Goal: Complete application form: Complete application form

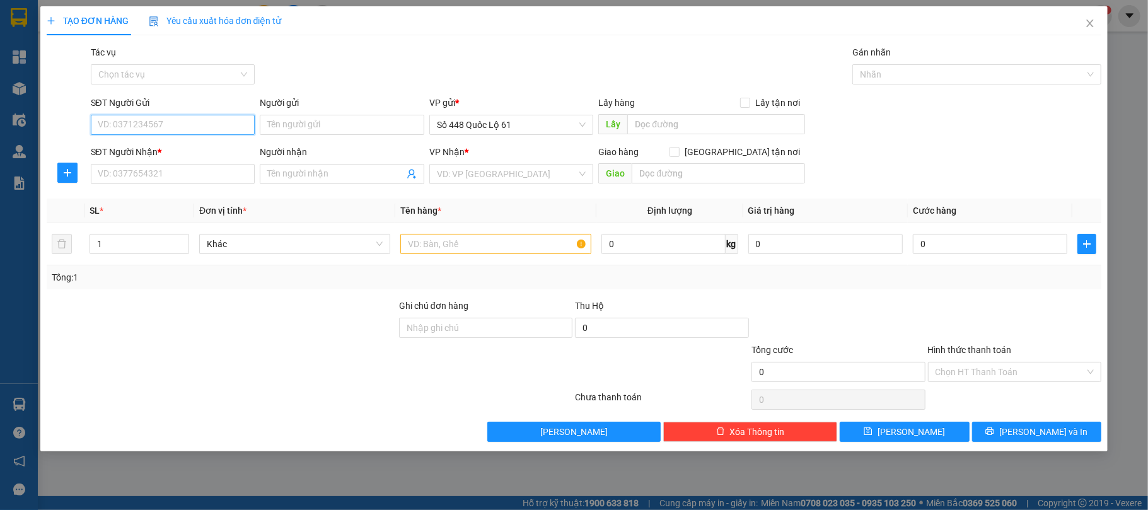
click at [192, 126] on input "SĐT Người Gửi" at bounding box center [173, 125] width 165 height 20
type input "0"
type input "0913970692"
click at [672, 129] on input "text" at bounding box center [716, 124] width 178 height 20
type input "C"
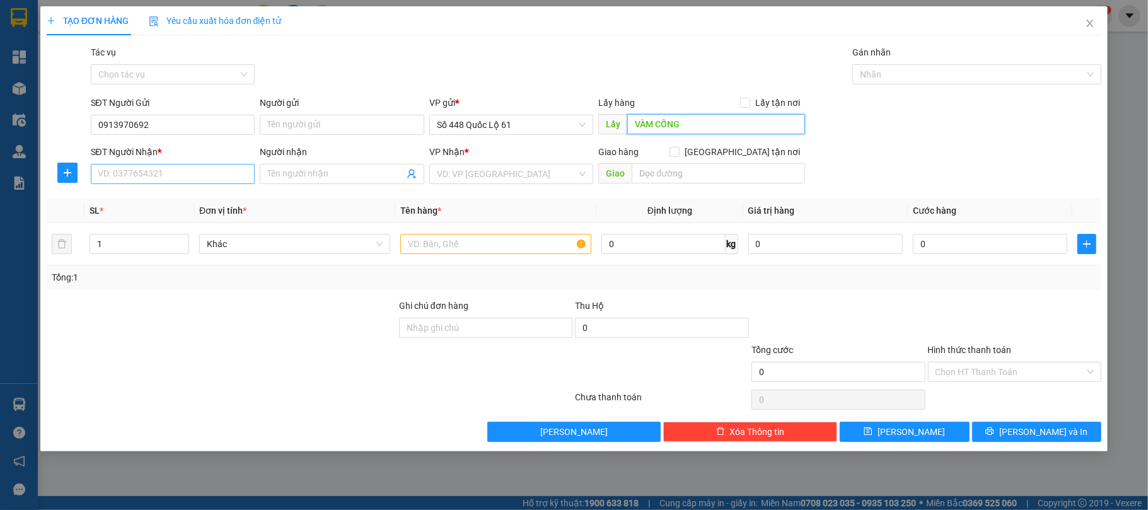
type input "VÀM CỐNG"
click at [215, 184] on input "SĐT Người Nhận *" at bounding box center [173, 174] width 165 height 20
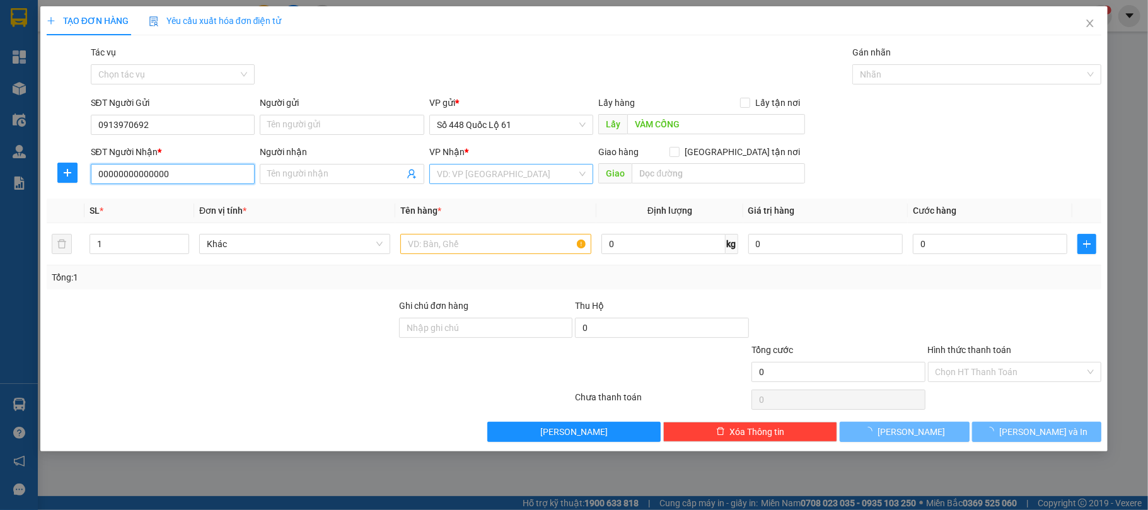
type input "00000000000000"
click at [485, 179] on input "search" at bounding box center [507, 174] width 141 height 19
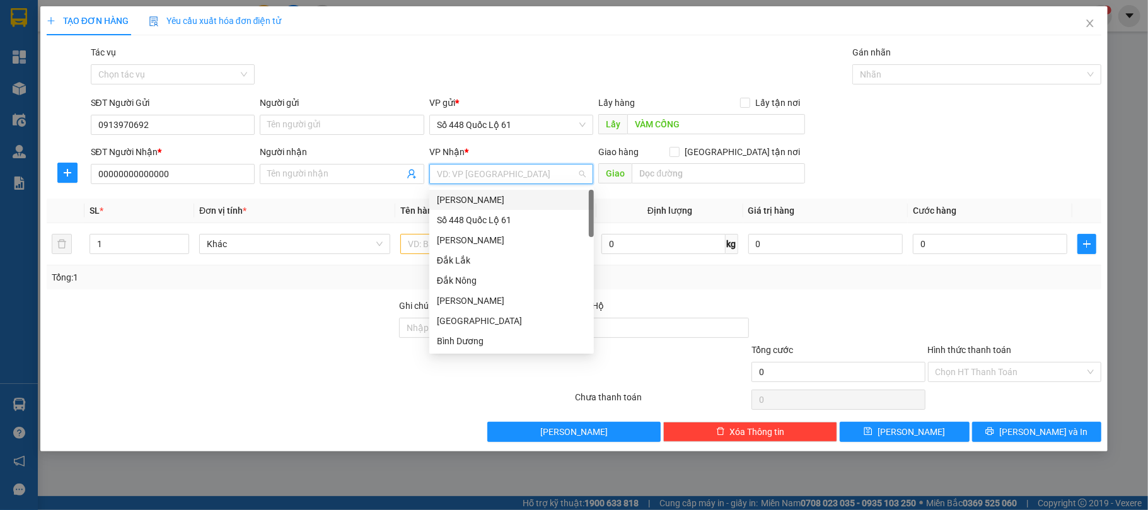
type input "B"
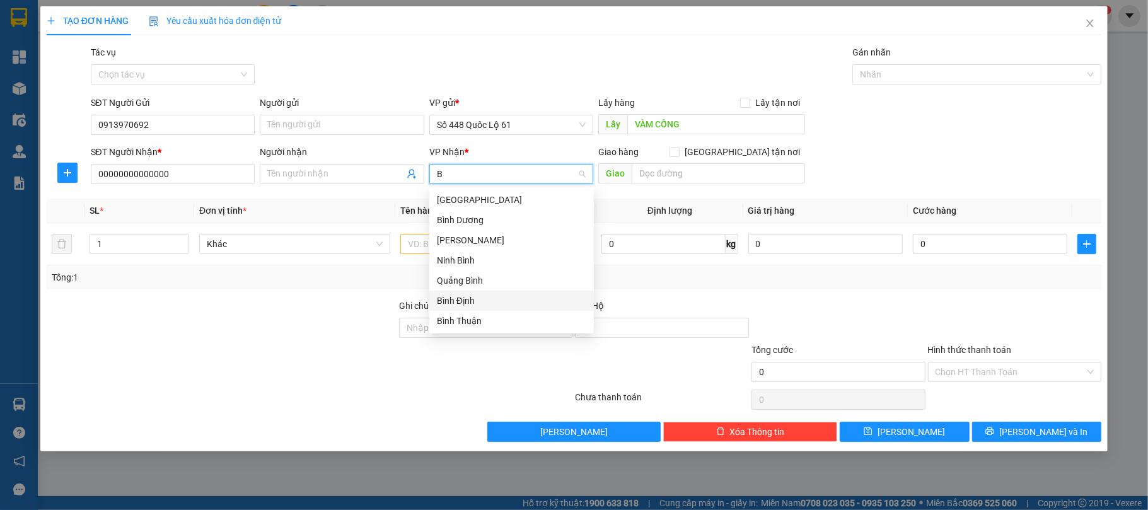
click at [465, 301] on div "Bình Định" at bounding box center [511, 301] width 149 height 14
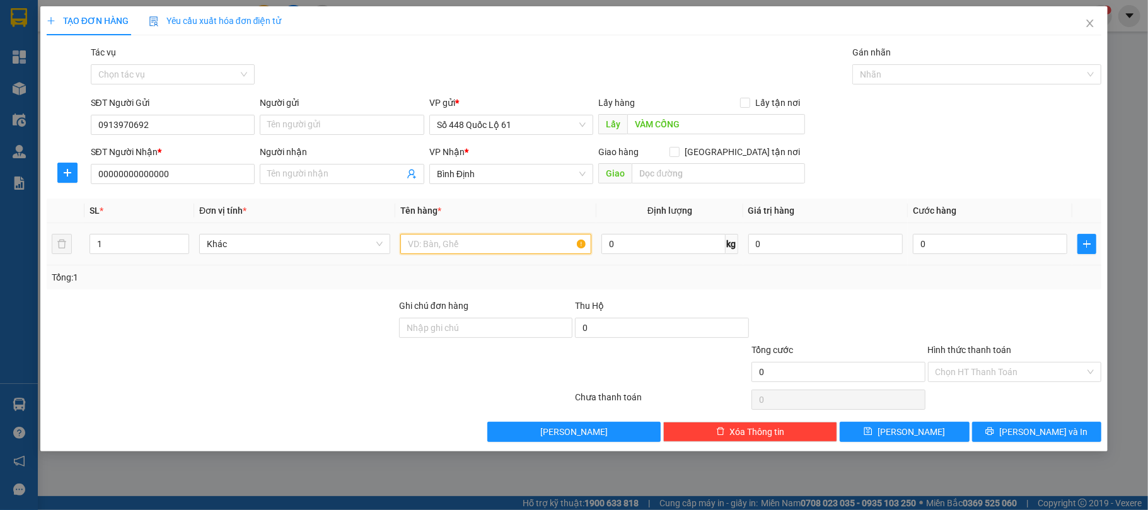
click at [429, 250] on input "text" at bounding box center [495, 244] width 191 height 20
type input "XE MÁY"
click at [971, 255] on div "0" at bounding box center [990, 243] width 154 height 25
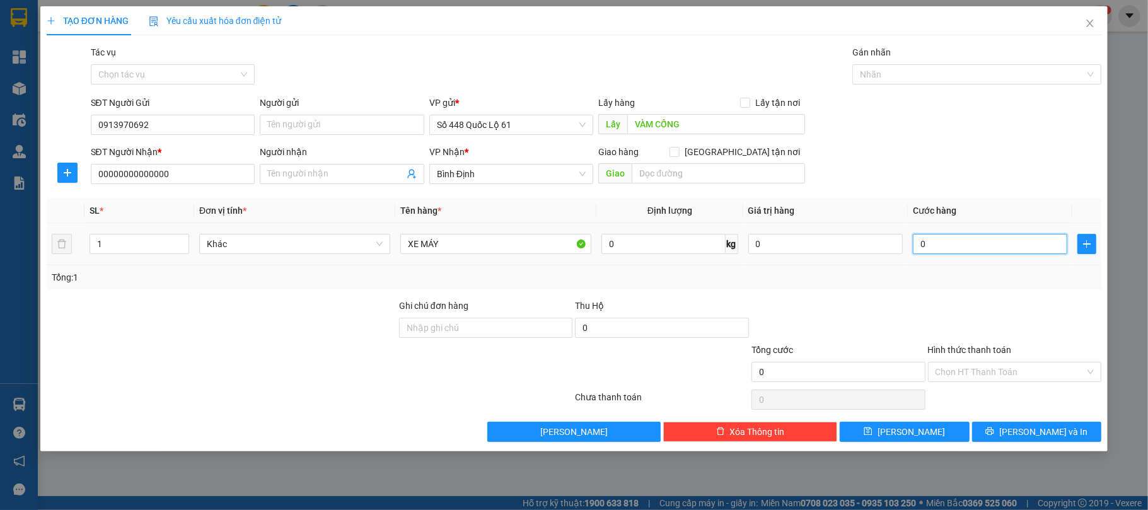
click at [933, 248] on input "0" at bounding box center [990, 244] width 154 height 20
type input "1"
type input "1.000"
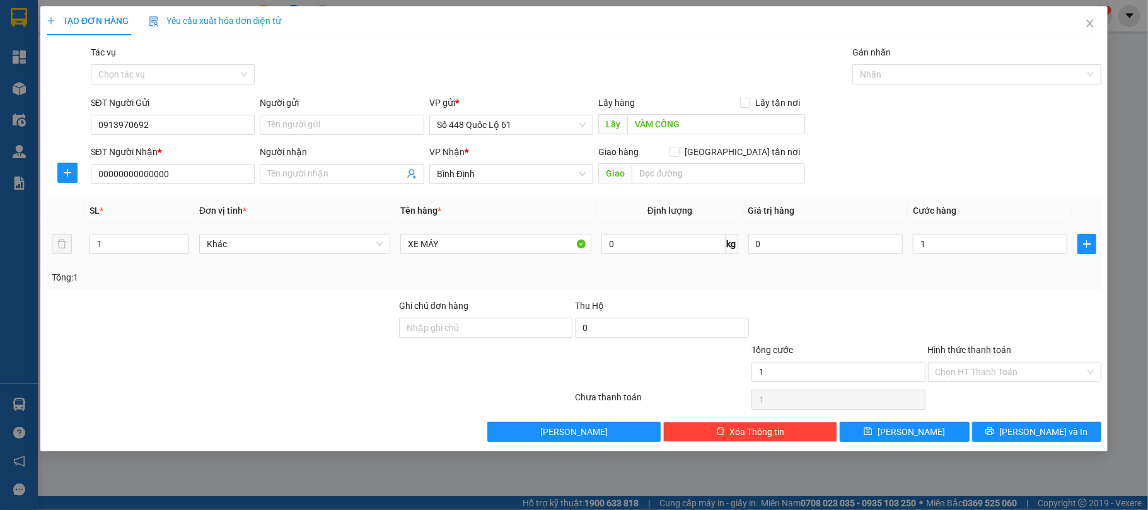
type input "1.000"
click at [997, 283] on div "Tổng: 1" at bounding box center [574, 277] width 1045 height 14
click at [946, 436] on button "[PERSON_NAME]" at bounding box center [905, 432] width 130 height 20
type input "0"
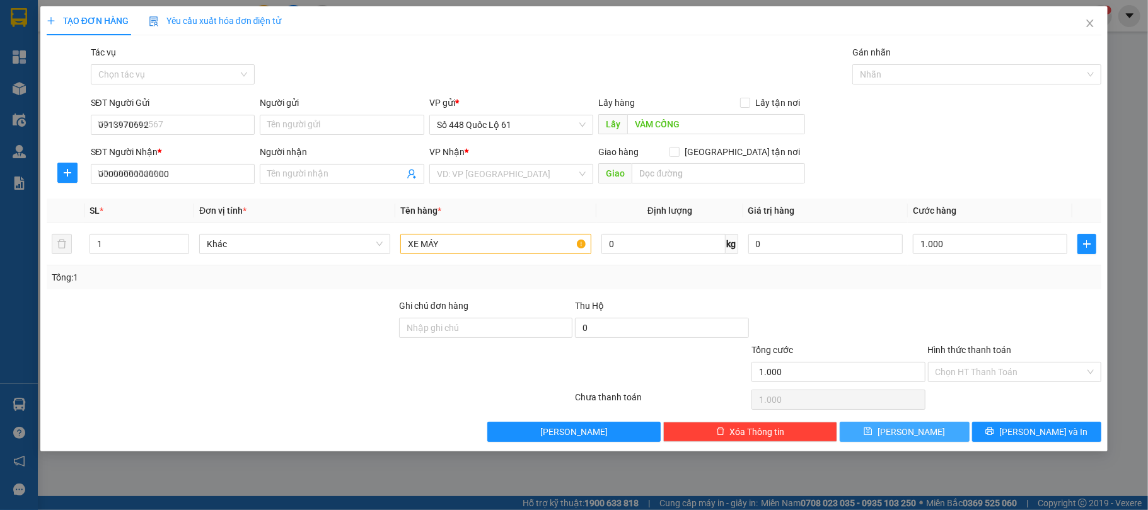
type input "0"
